Goal: Navigation & Orientation: Find specific page/section

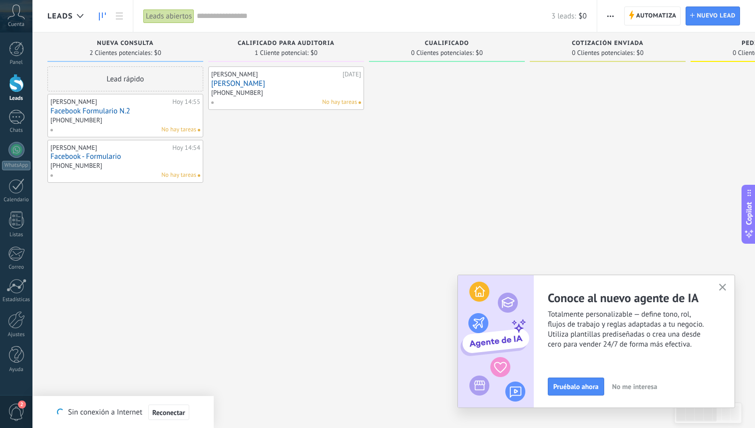
scroll to position [15, 0]
click at [6, 16] on div "Cuenta" at bounding box center [16, 16] width 32 height 32
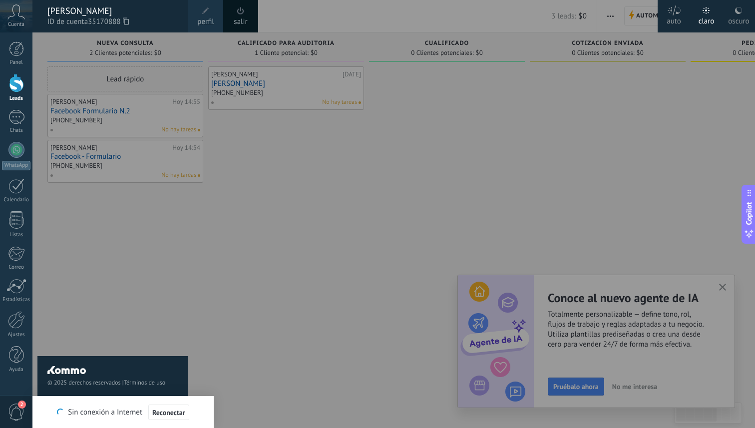
click at [6, 16] on div "Cuenta" at bounding box center [16, 16] width 32 height 32
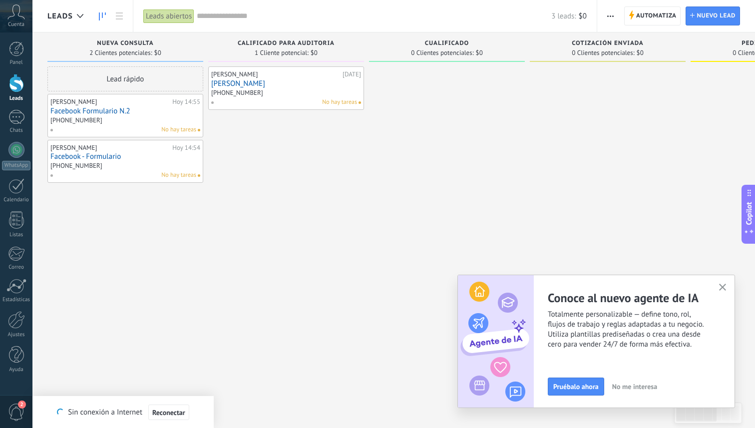
click at [20, 83] on div at bounding box center [16, 83] width 15 height 18
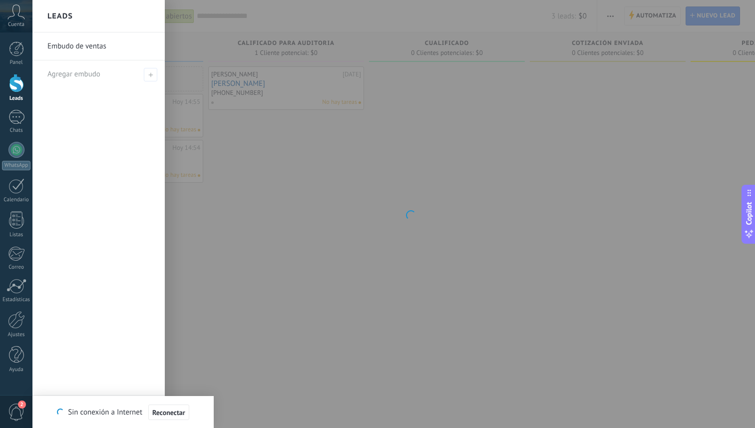
click at [15, 89] on div at bounding box center [16, 83] width 15 height 18
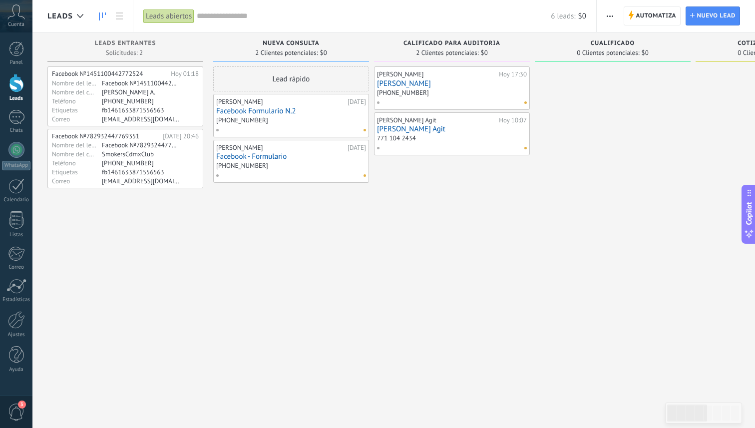
click at [394, 100] on div at bounding box center [450, 102] width 146 height 9
